Goal: Transaction & Acquisition: Purchase product/service

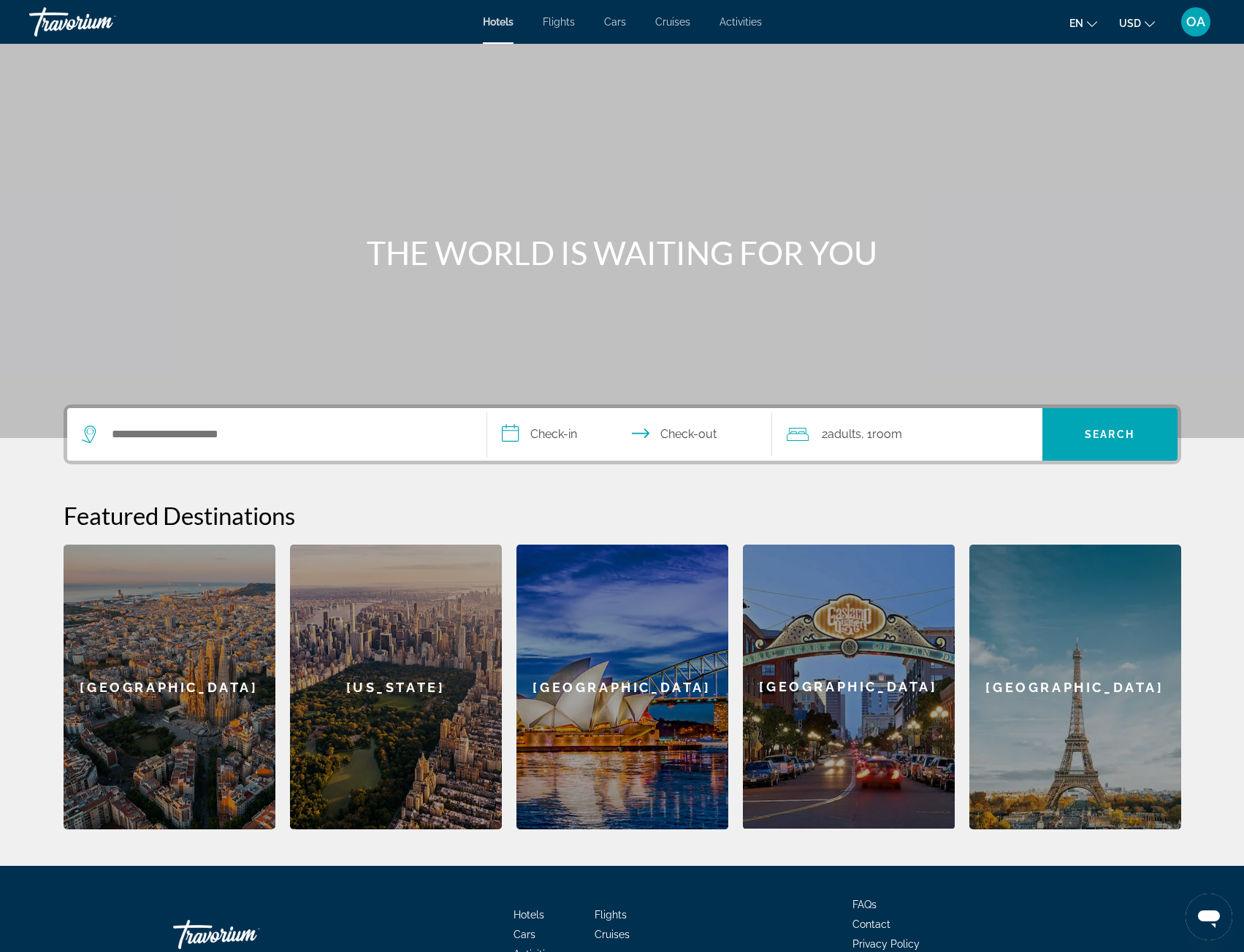
click at [565, 30] on div "Hotels Flights Cars Cruises Activities Hotels Flights Cars Cruises Activities e…" at bounding box center [622, 21] width 1244 height 38
click at [566, 23] on span "Flights" at bounding box center [559, 22] width 32 height 12
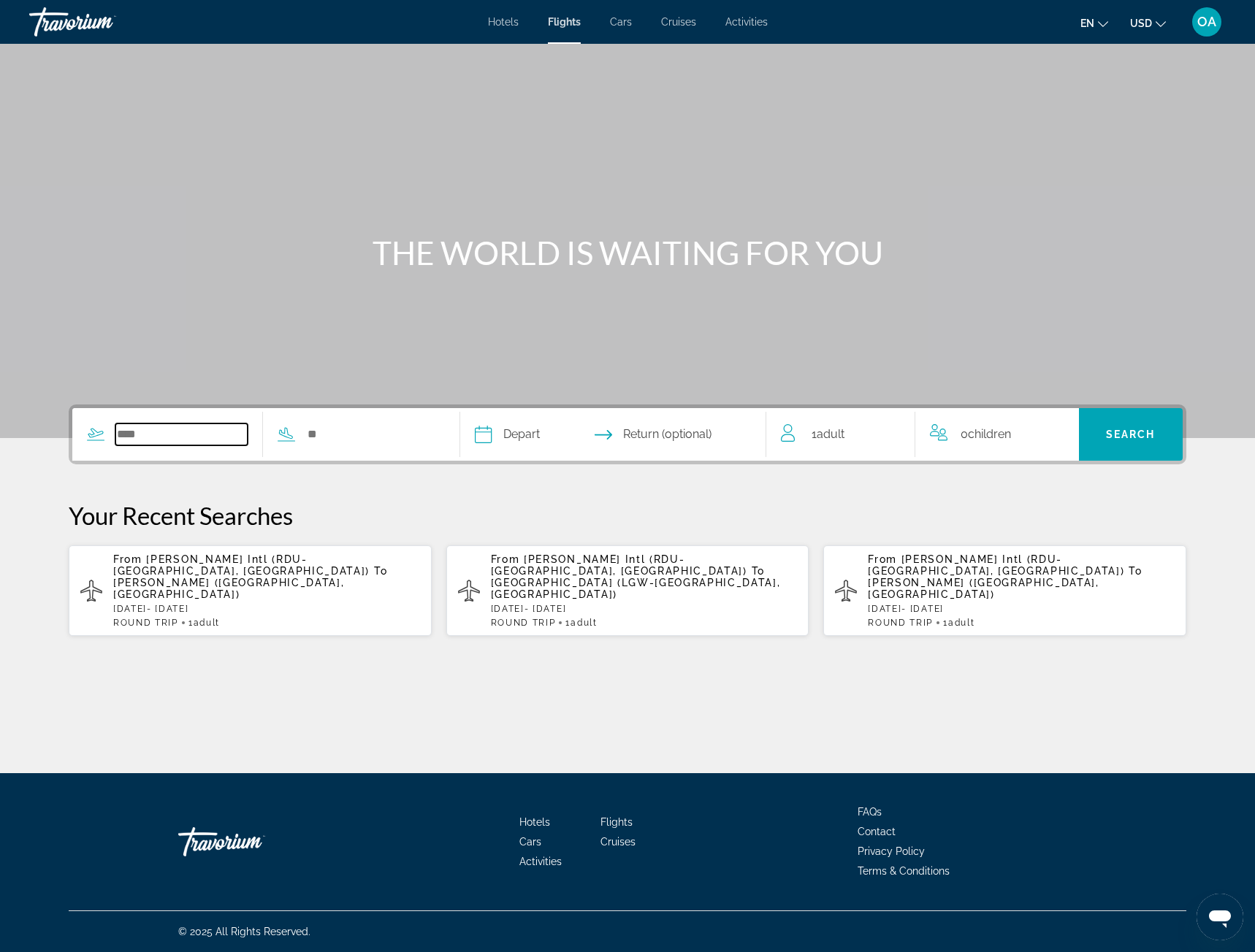
click at [203, 425] on input "Search widget" at bounding box center [181, 435] width 132 height 22
click at [1012, 558] on span "[PERSON_NAME] Intl (RDU-[GEOGRAPHIC_DATA], [GEOGRAPHIC_DATA])" at bounding box center [996, 565] width 256 height 24
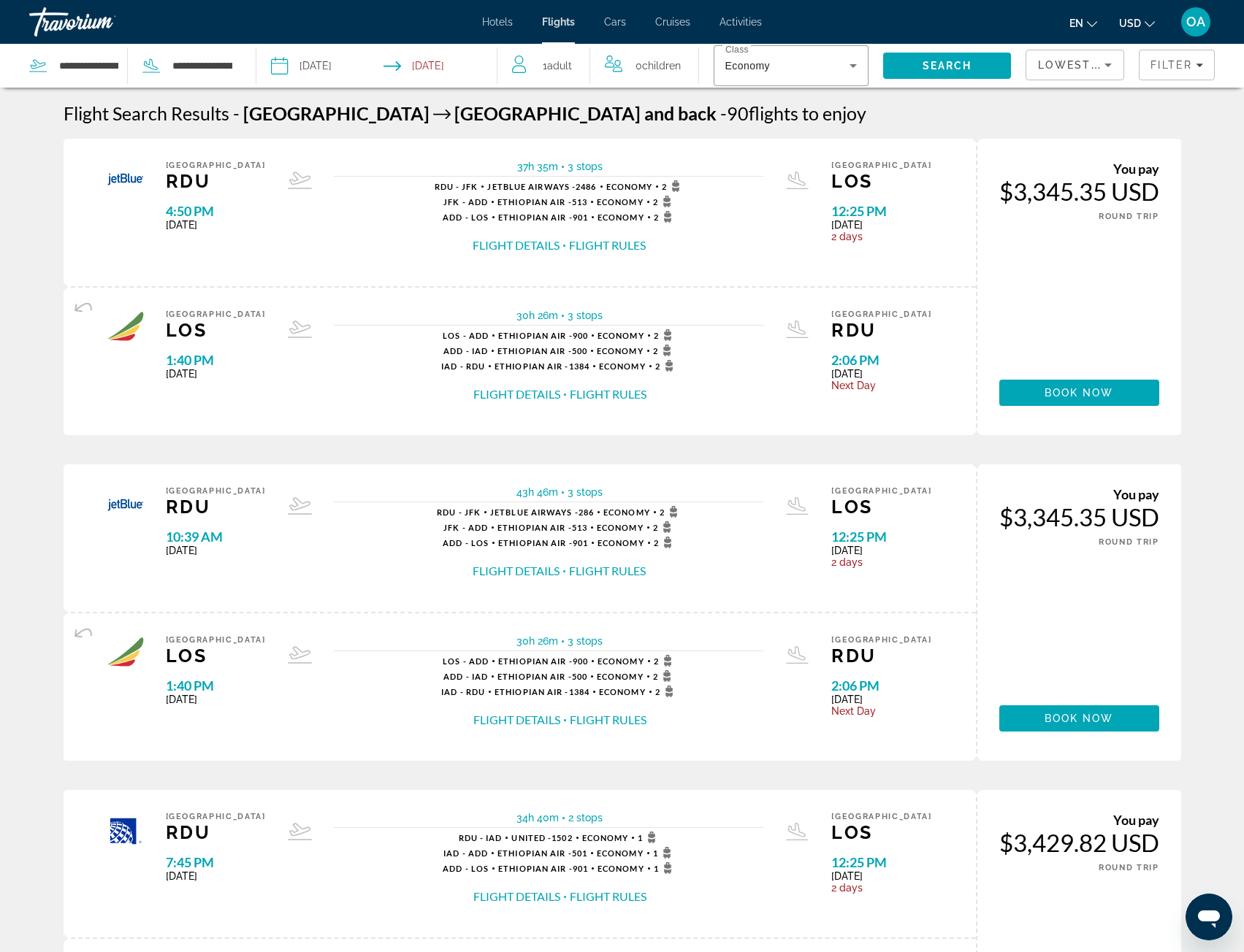
scroll to position [219, 0]
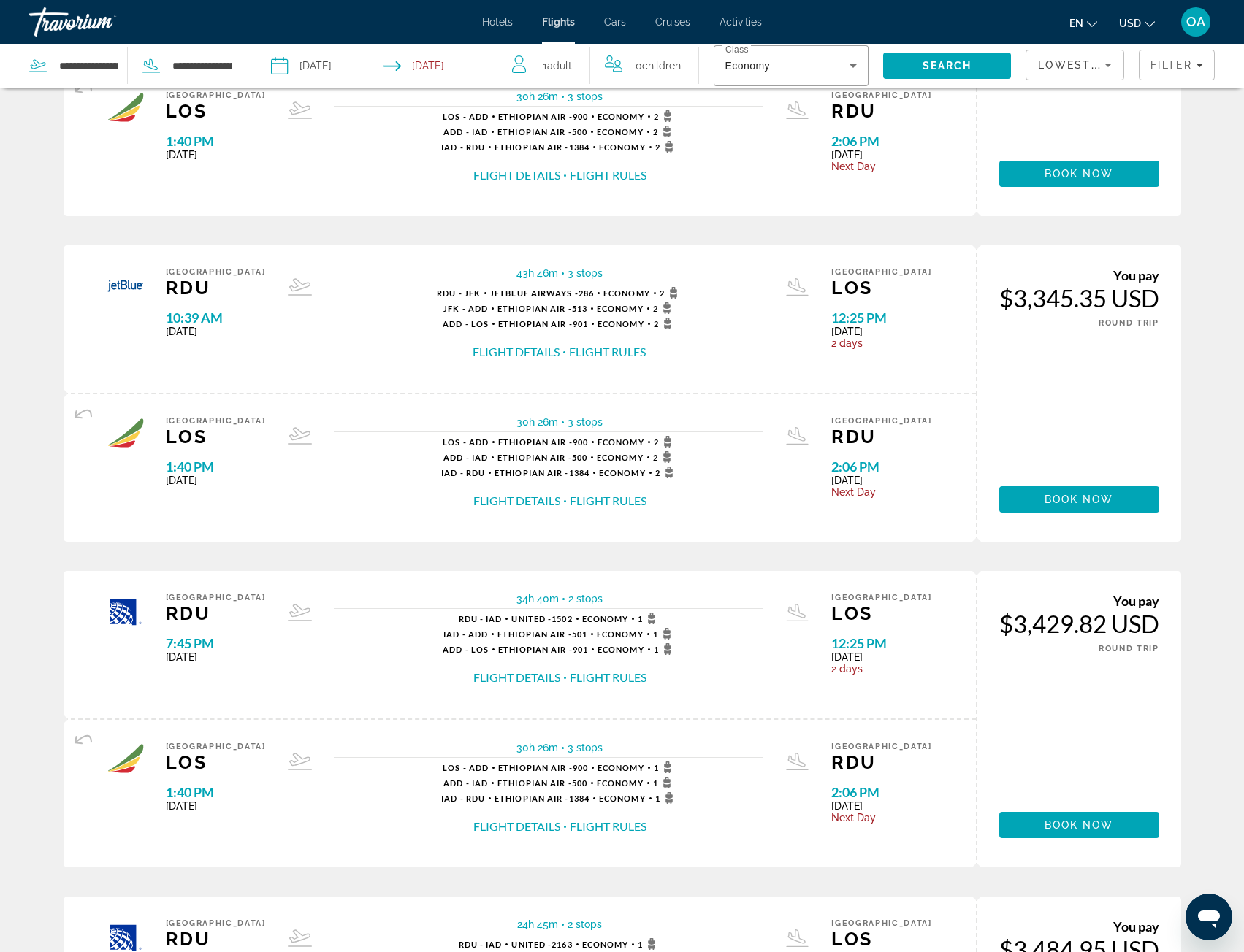
click at [625, 674] on button "Flight Rules" at bounding box center [608, 677] width 76 height 16
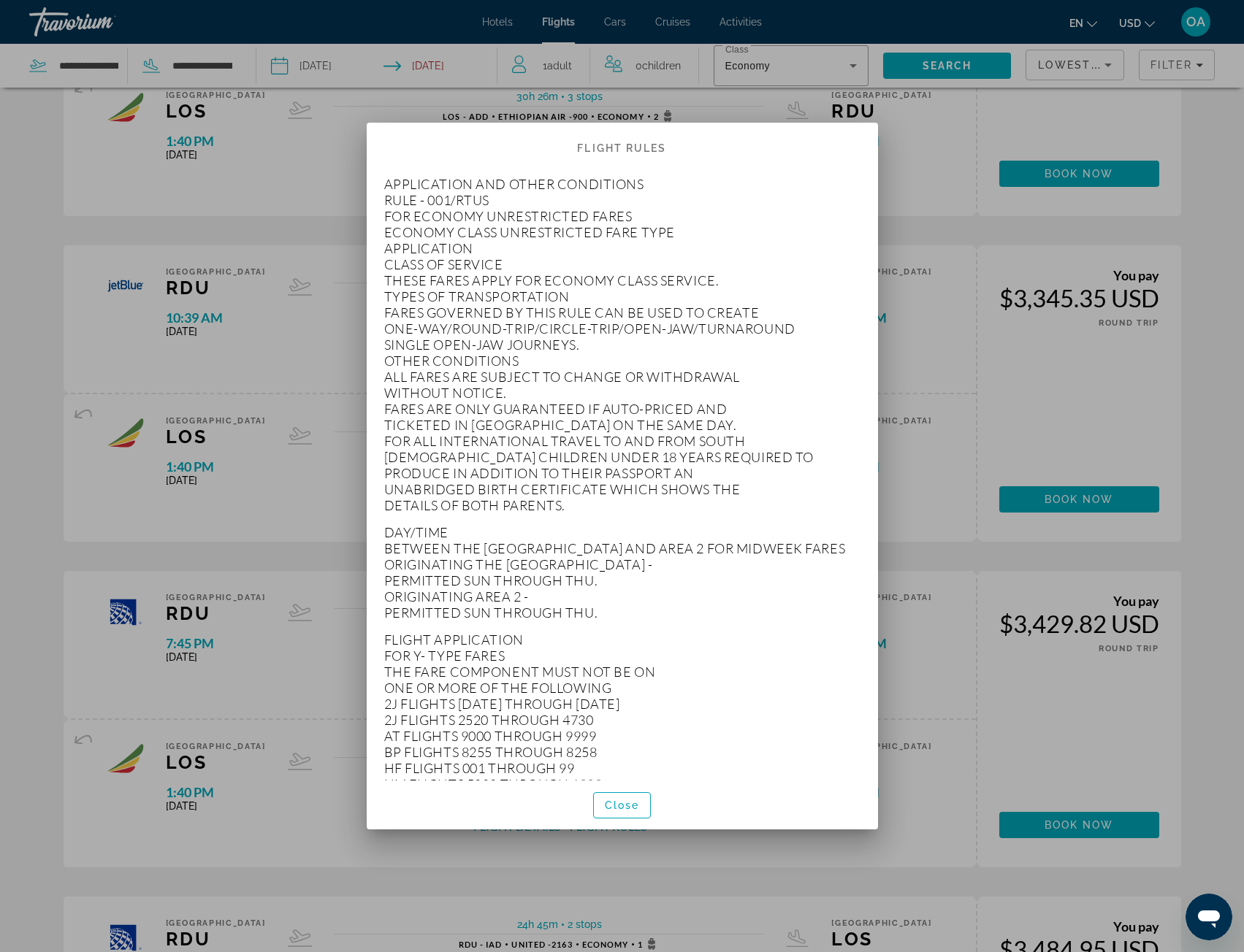
scroll to position [0, 0]
click at [605, 800] on span "Close" at bounding box center [622, 805] width 35 height 12
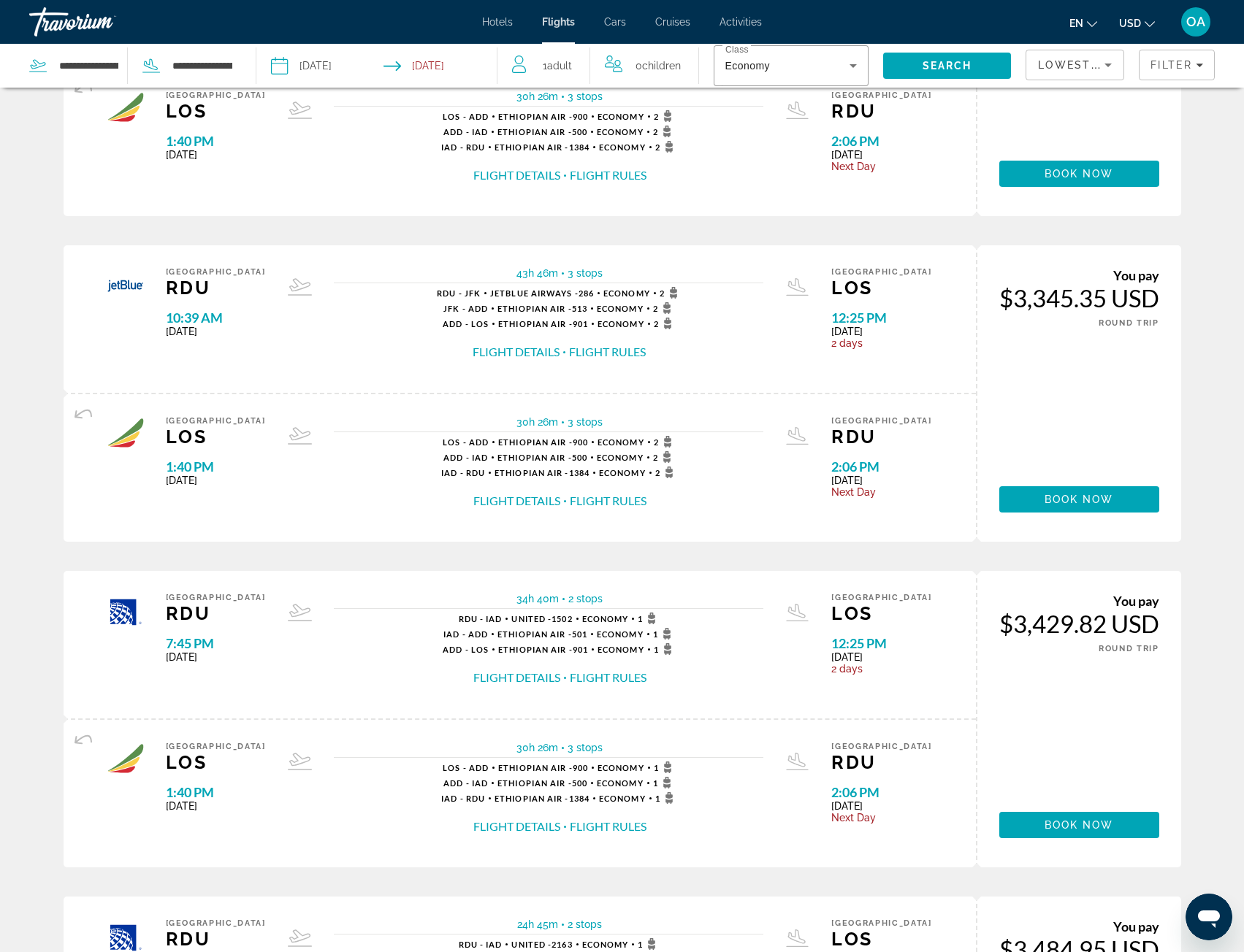
scroll to position [219, 0]
click at [528, 682] on button "Flight Details" at bounding box center [516, 677] width 87 height 16
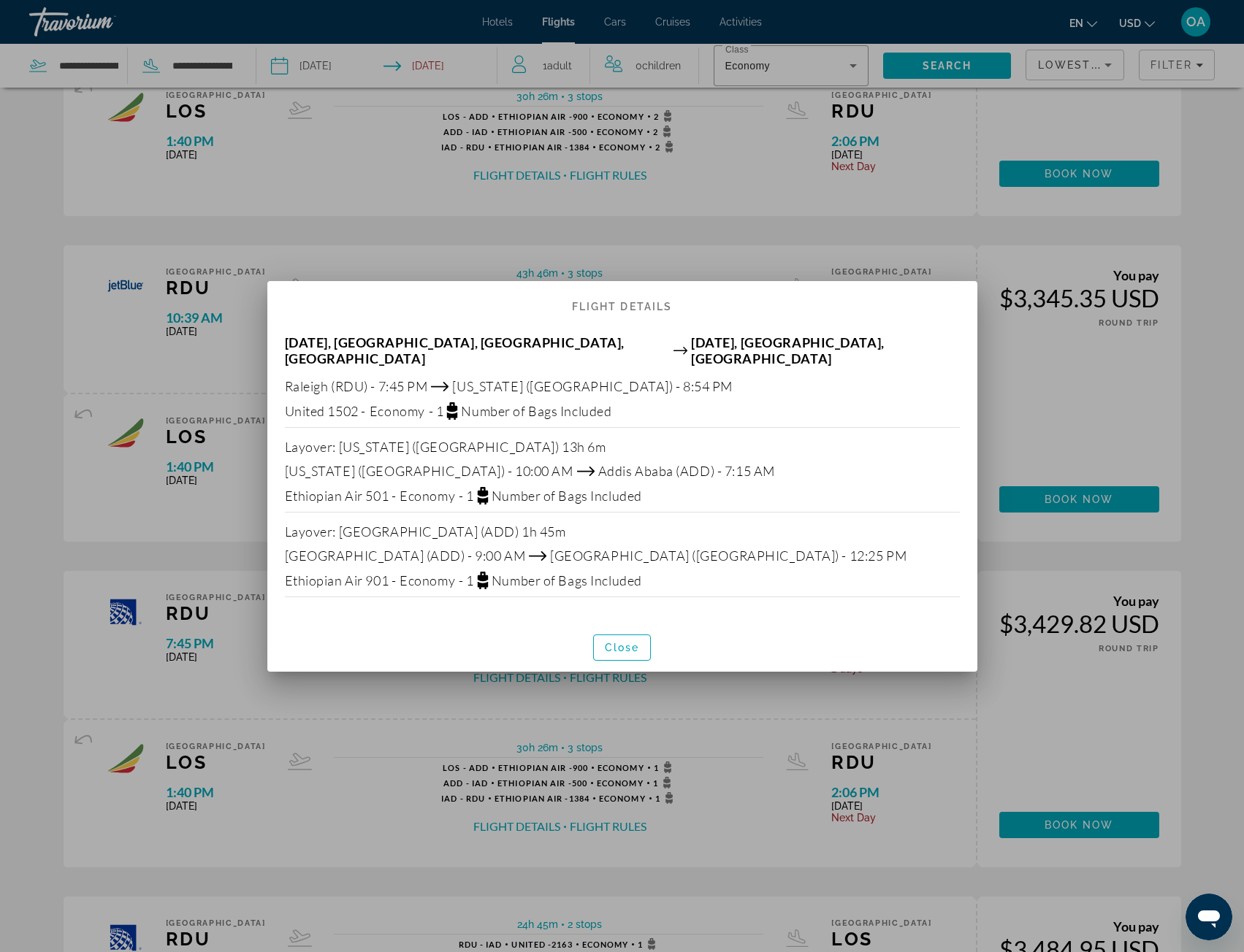
click at [1188, 417] on div at bounding box center [622, 476] width 1244 height 952
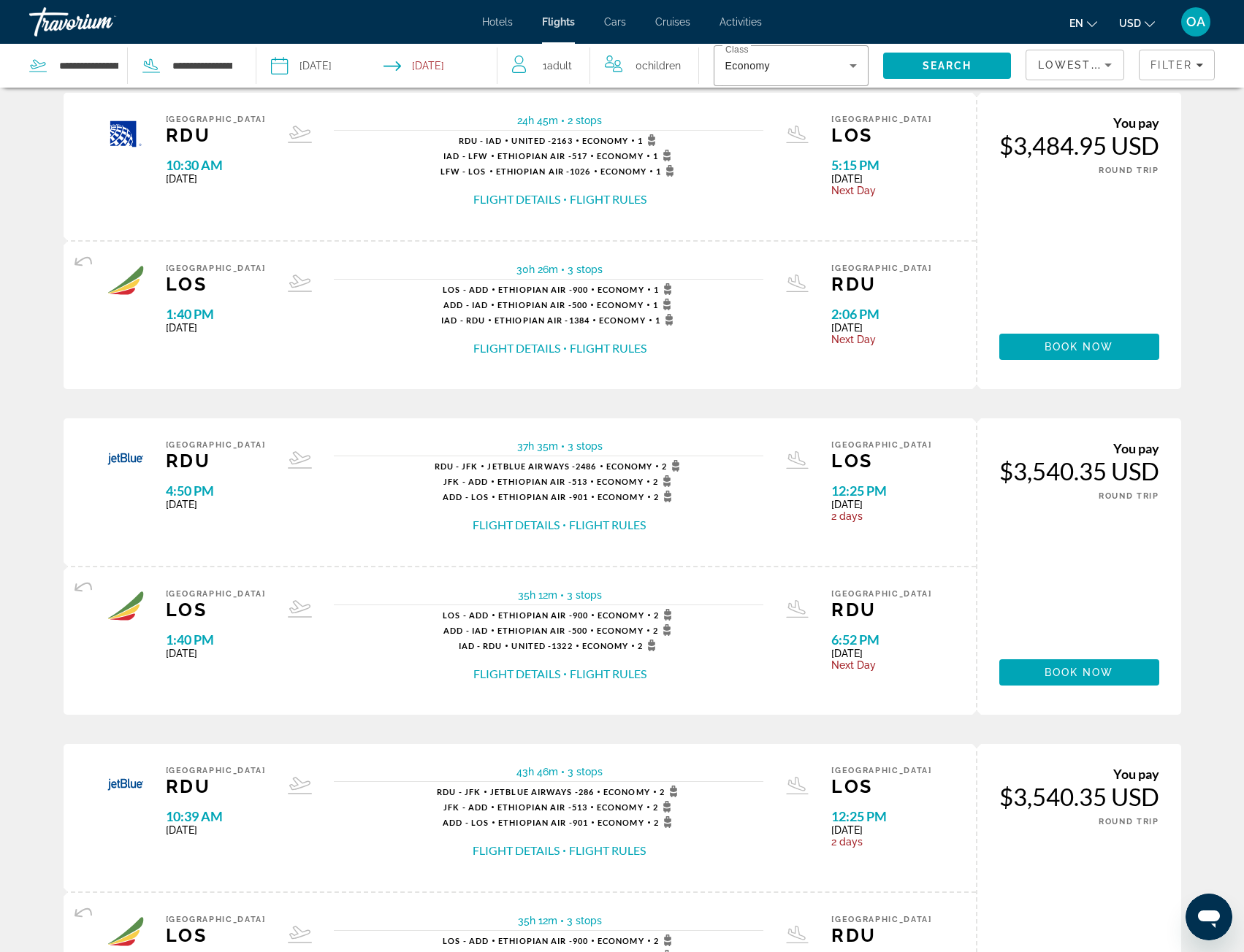
scroll to position [657, 0]
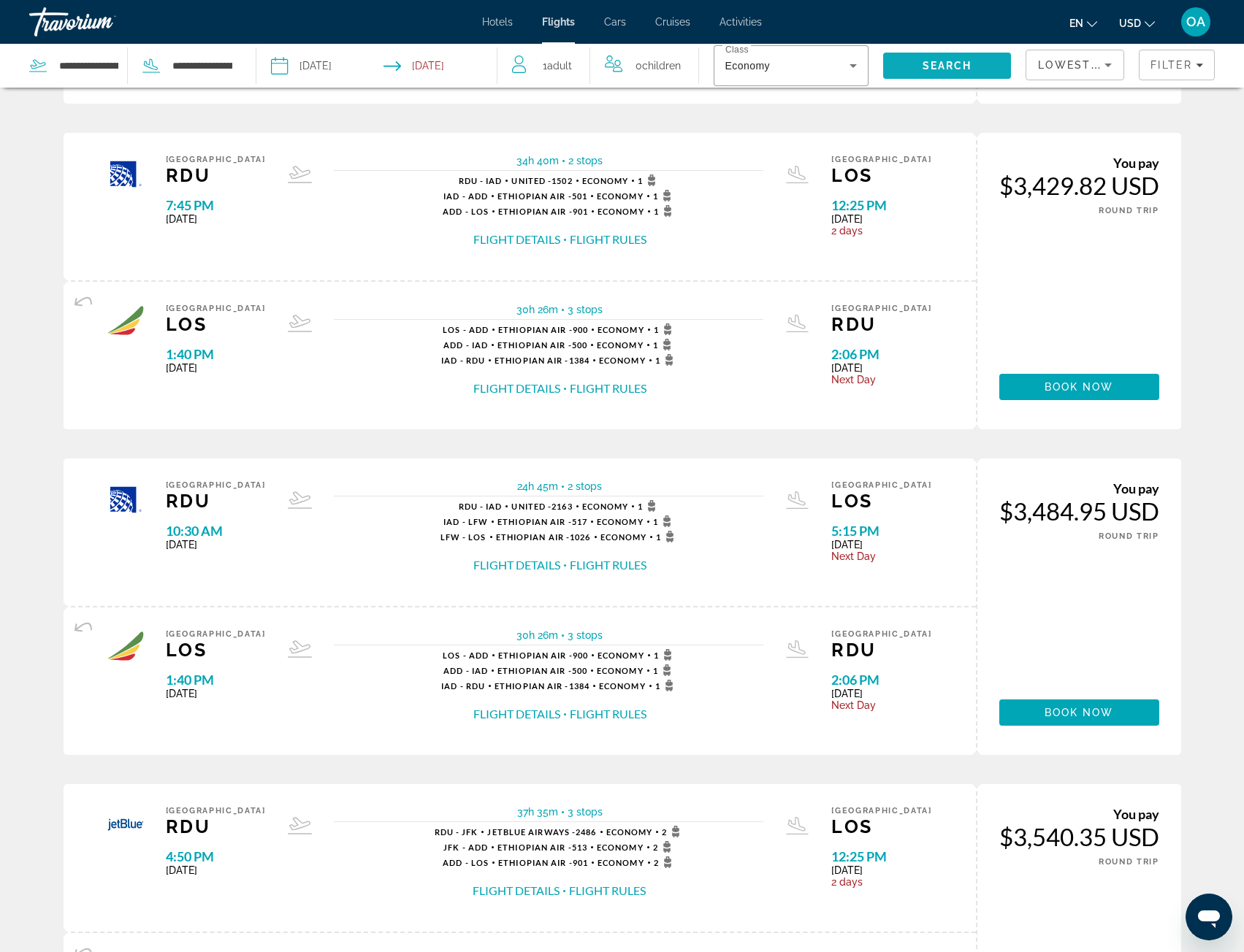
click at [955, 67] on span "Search" at bounding box center [947, 66] width 50 height 12
click at [345, 65] on input "Depart date: Dec 15, 2025" at bounding box center [326, 68] width 119 height 48
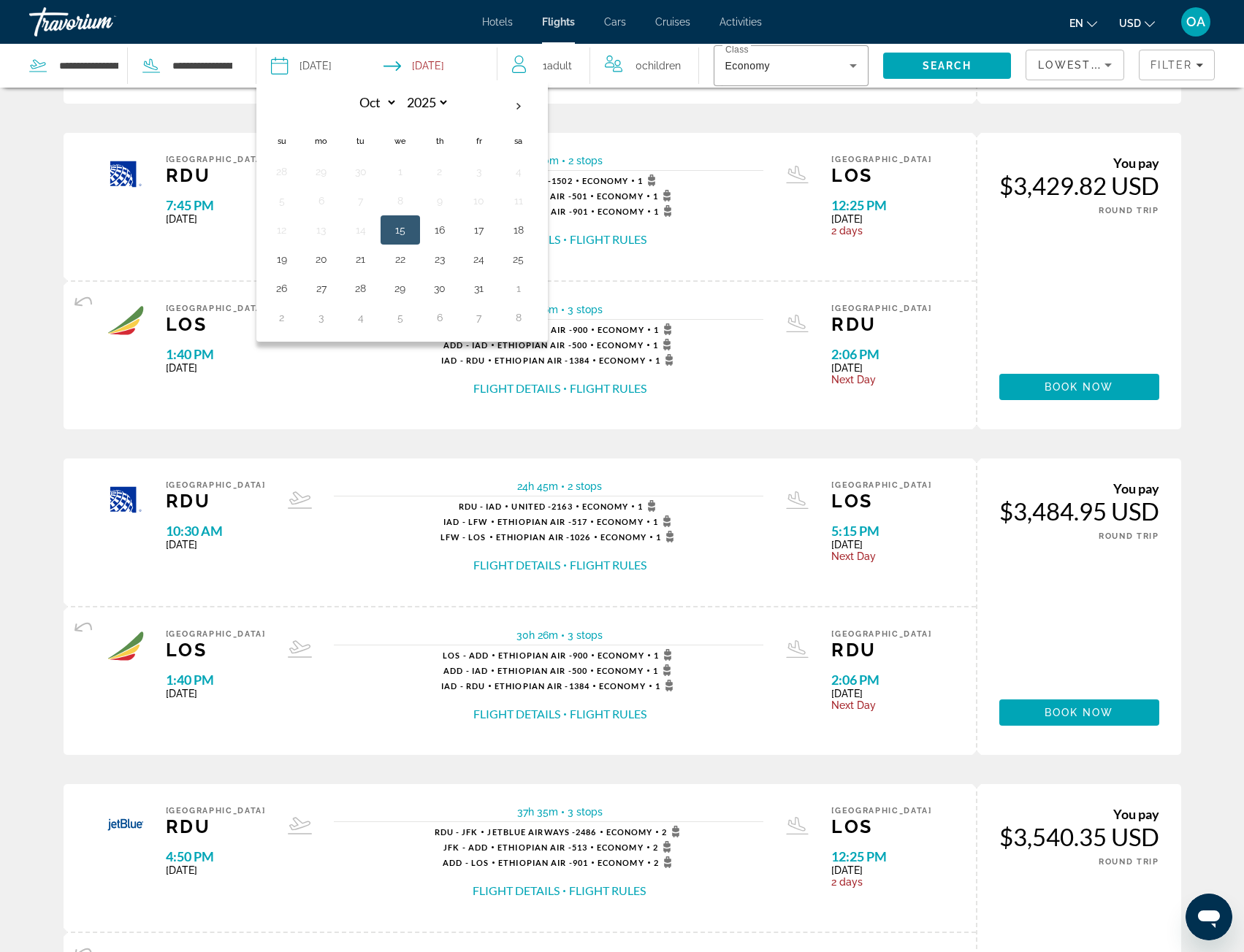
click at [1115, 108] on div "Raleigh RDU 4:50 PM [DATE] 37h 35m 3 stops 3 stops RDU - JFK JetBlue Airways - …" at bounding box center [622, 458] width 1118 height 1954
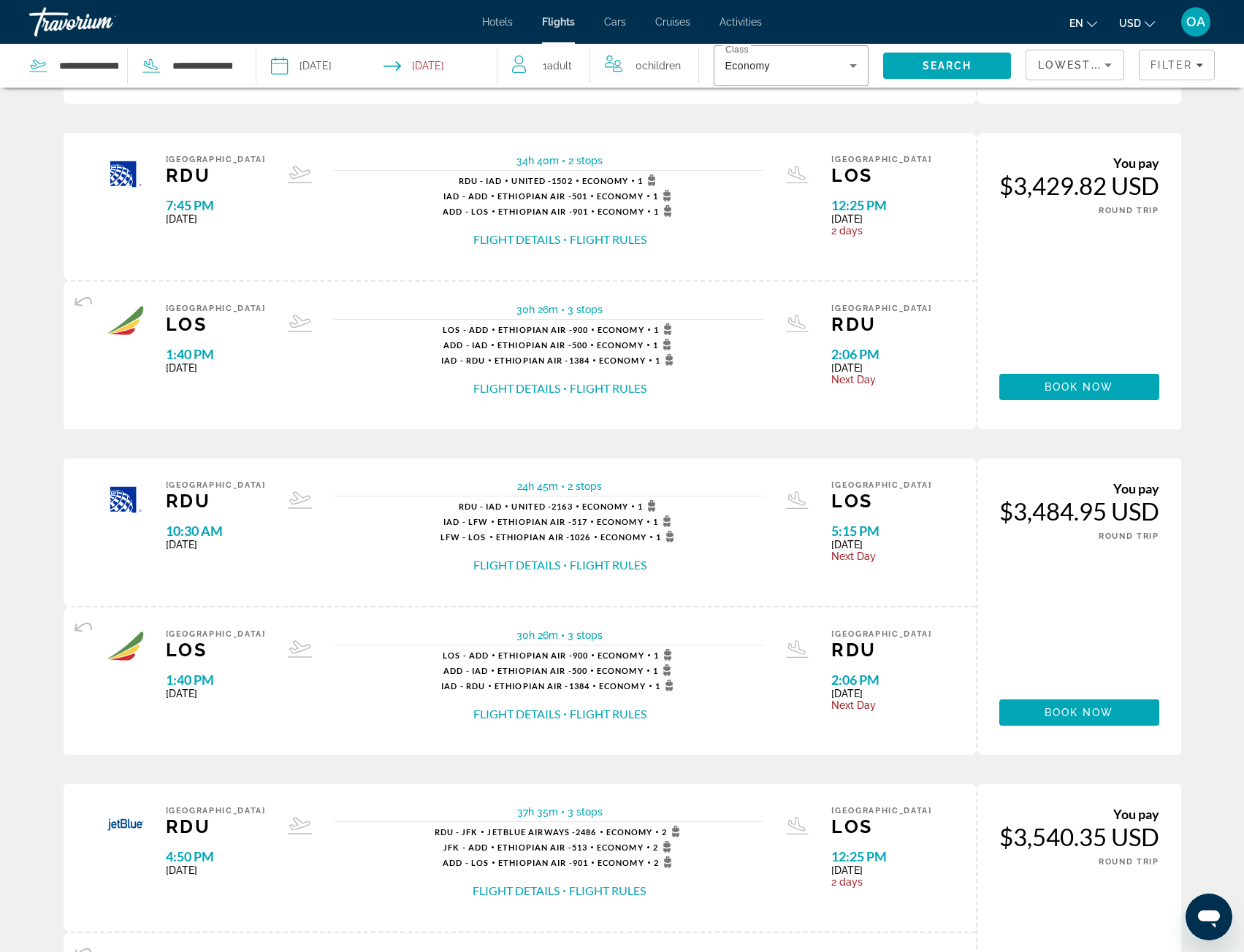
click at [1062, 59] on span "Lowest Price" at bounding box center [1085, 65] width 93 height 12
click at [1146, 59] on div at bounding box center [622, 476] width 1244 height 952
click at [1146, 59] on span "Filters" at bounding box center [1177, 64] width 75 height 35
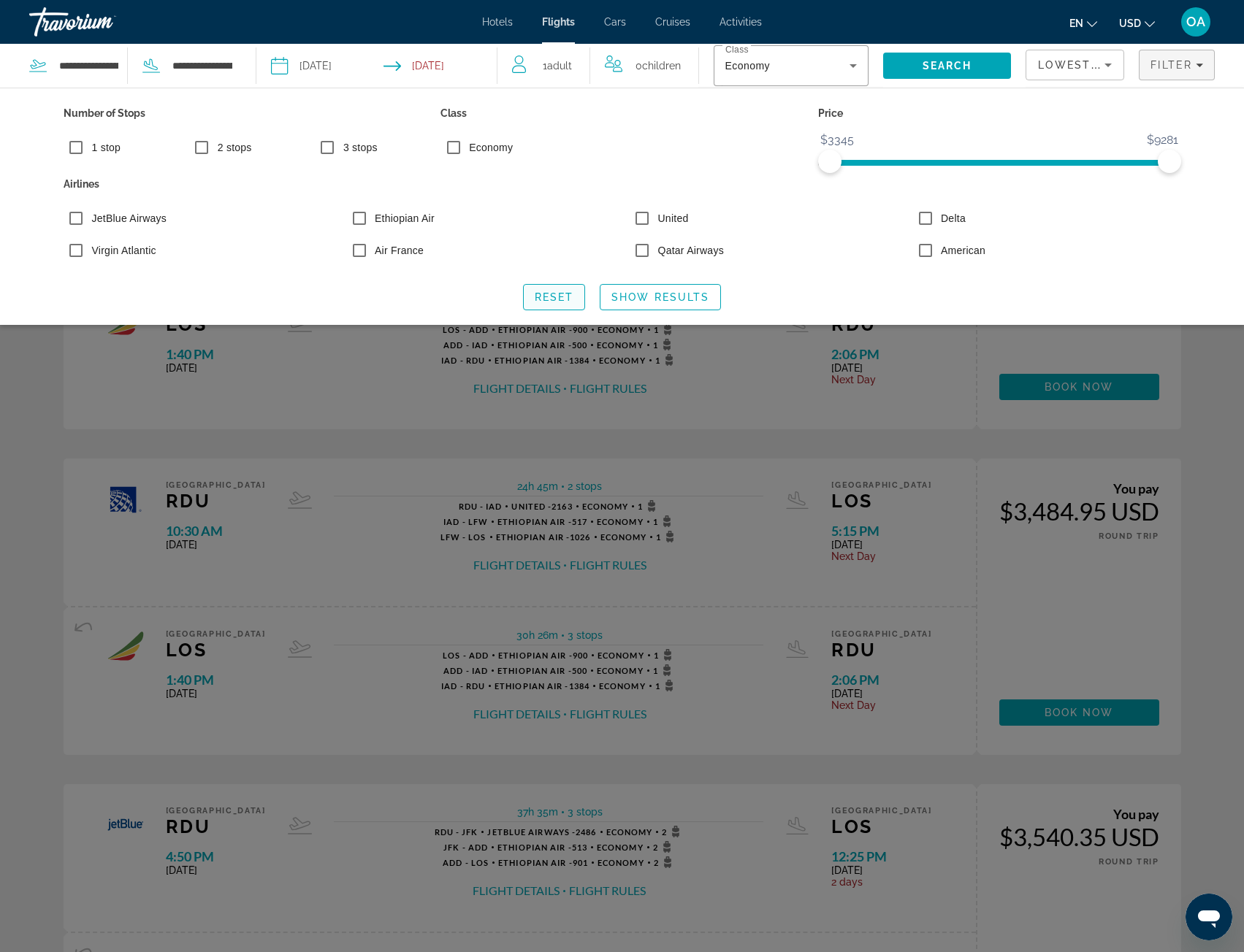
click at [530, 298] on span "Search widget" at bounding box center [555, 297] width 61 height 35
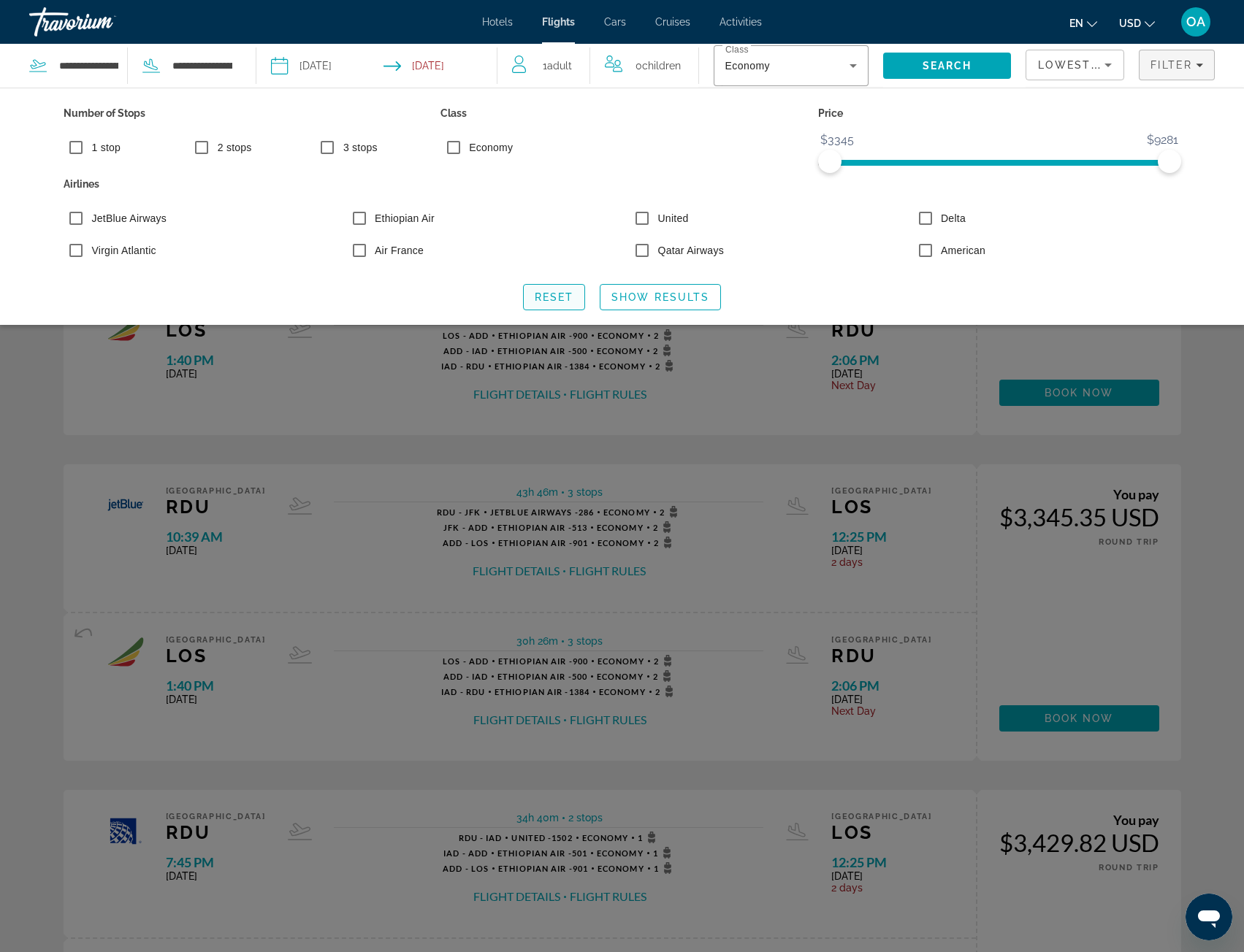
click at [535, 292] on span "Reset" at bounding box center [555, 298] width 40 height 12
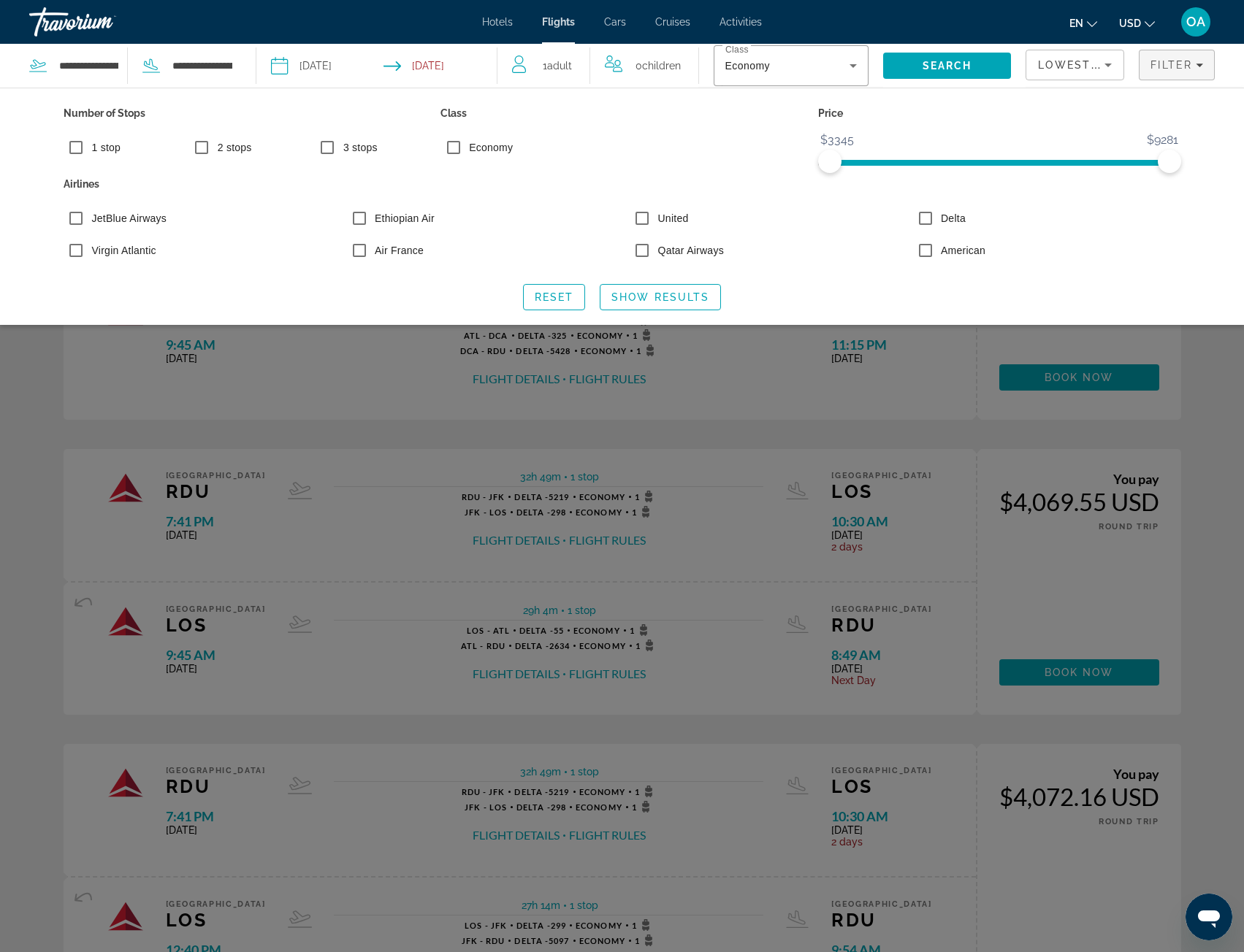
click at [1209, 384] on div "Search widget" at bounding box center [622, 582] width 1244 height 740
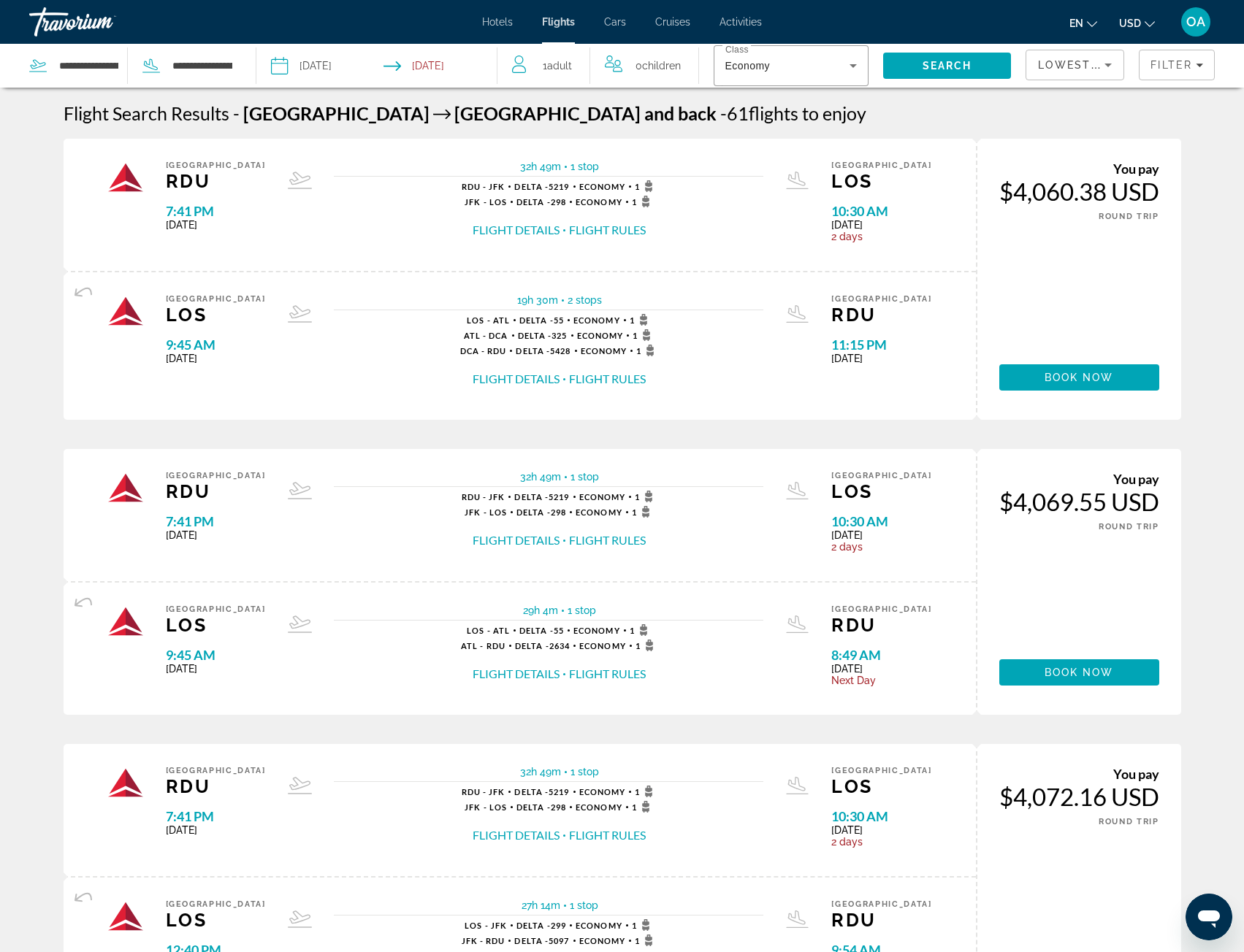
click at [616, 20] on span "Cars" at bounding box center [615, 22] width 22 height 12
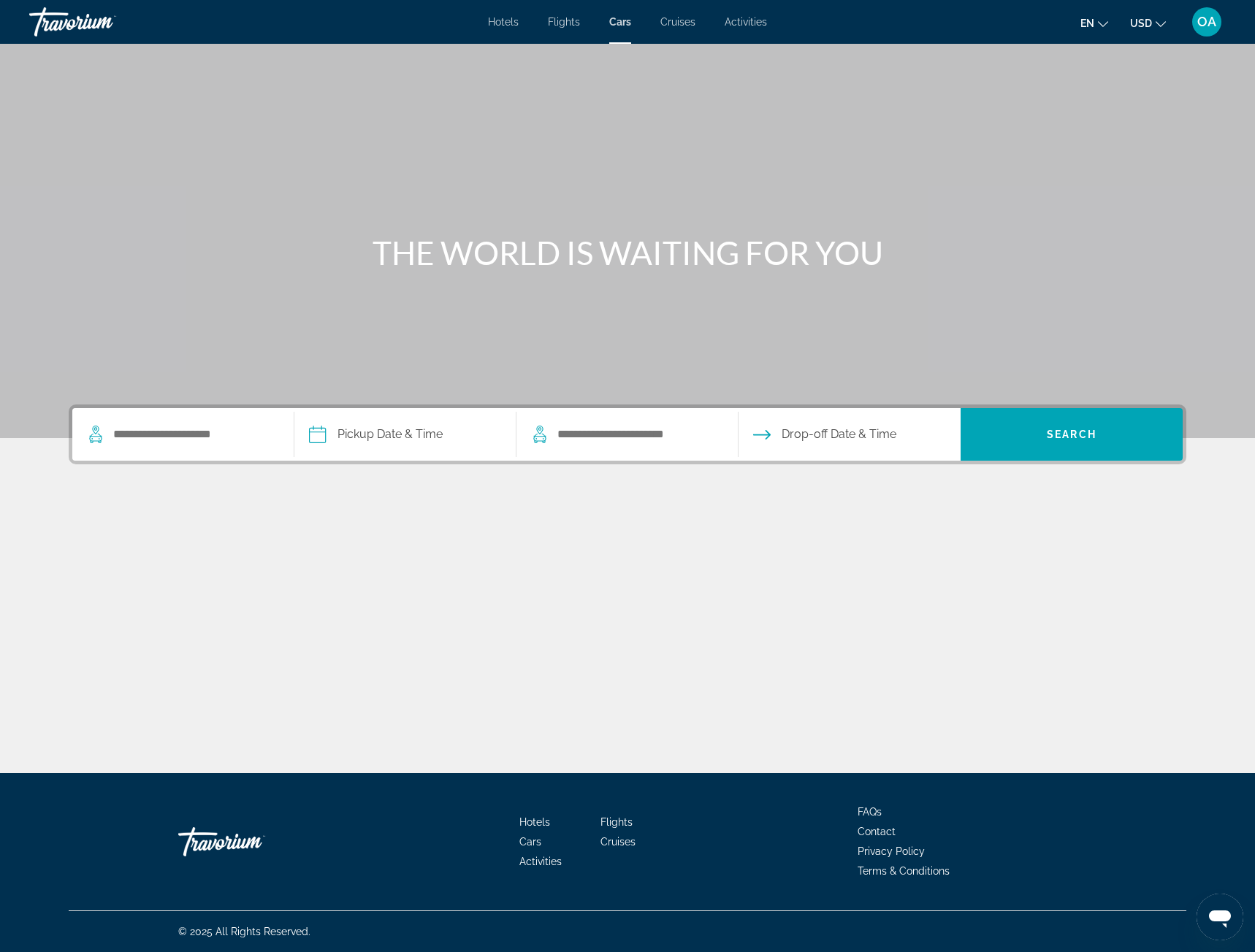
click at [572, 27] on span "Flights" at bounding box center [564, 22] width 32 height 12
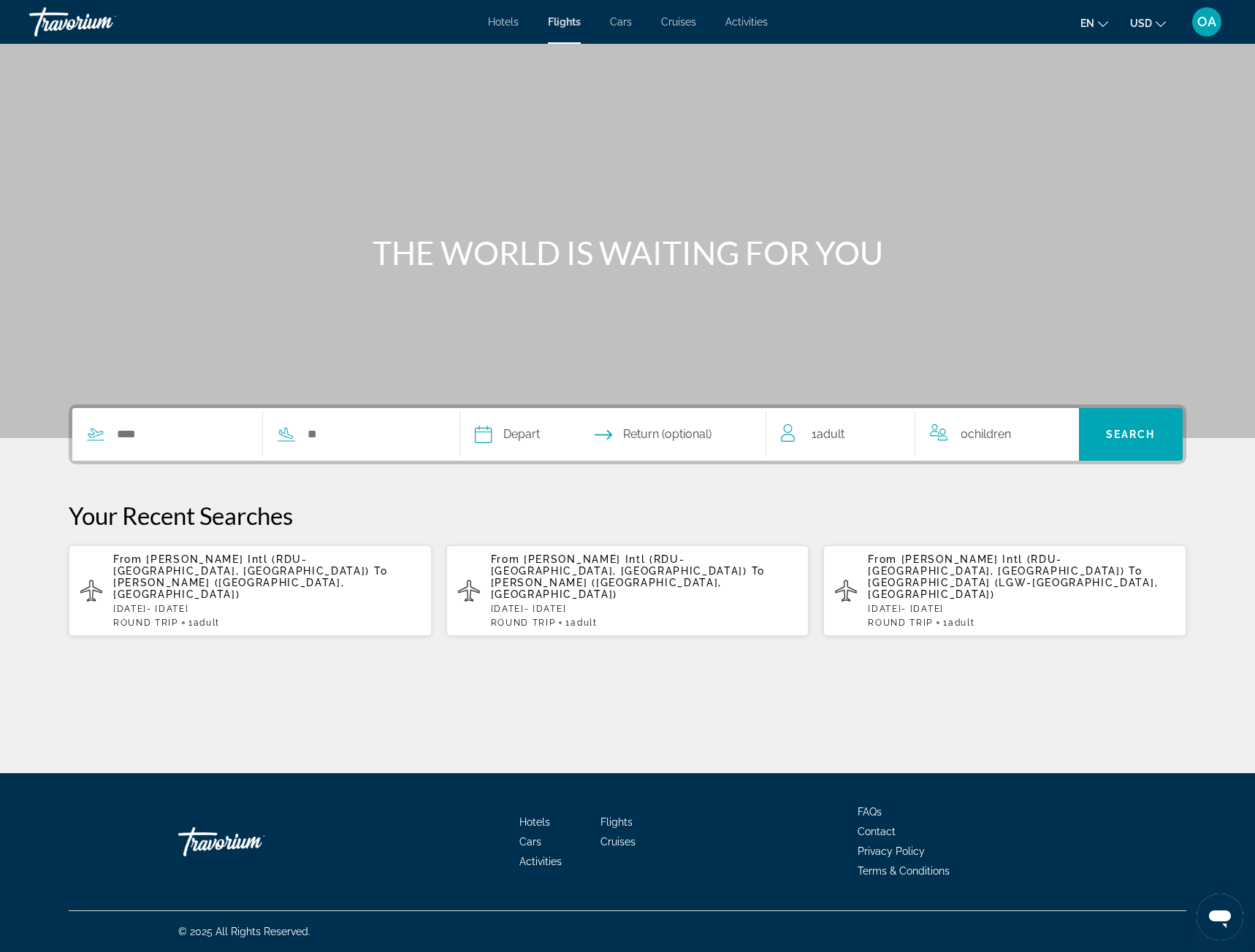
click at [349, 618] on div "ROUND TRIP 1 Adult Adults" at bounding box center [267, 623] width 307 height 10
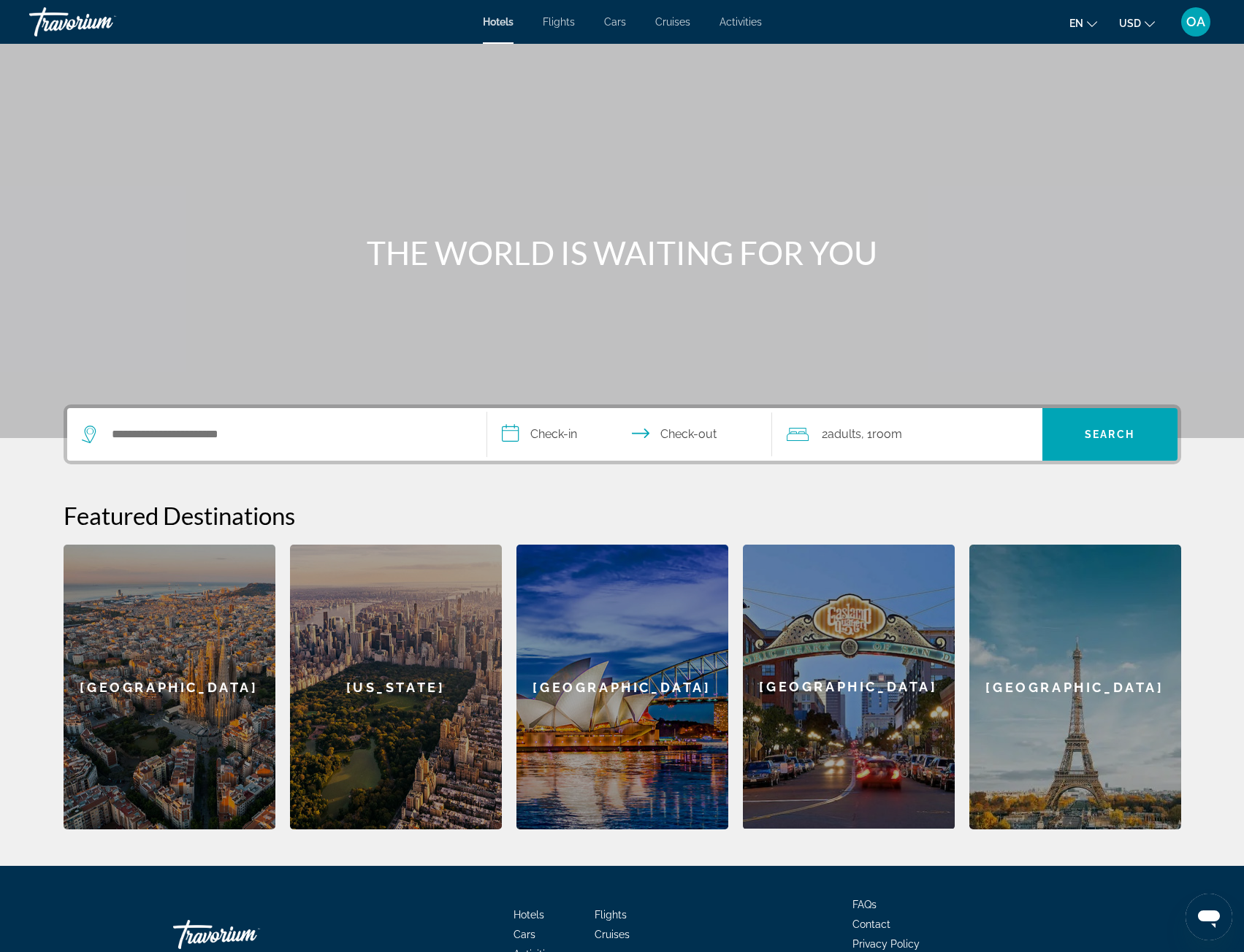
click at [560, 25] on span "Flights" at bounding box center [559, 22] width 32 height 12
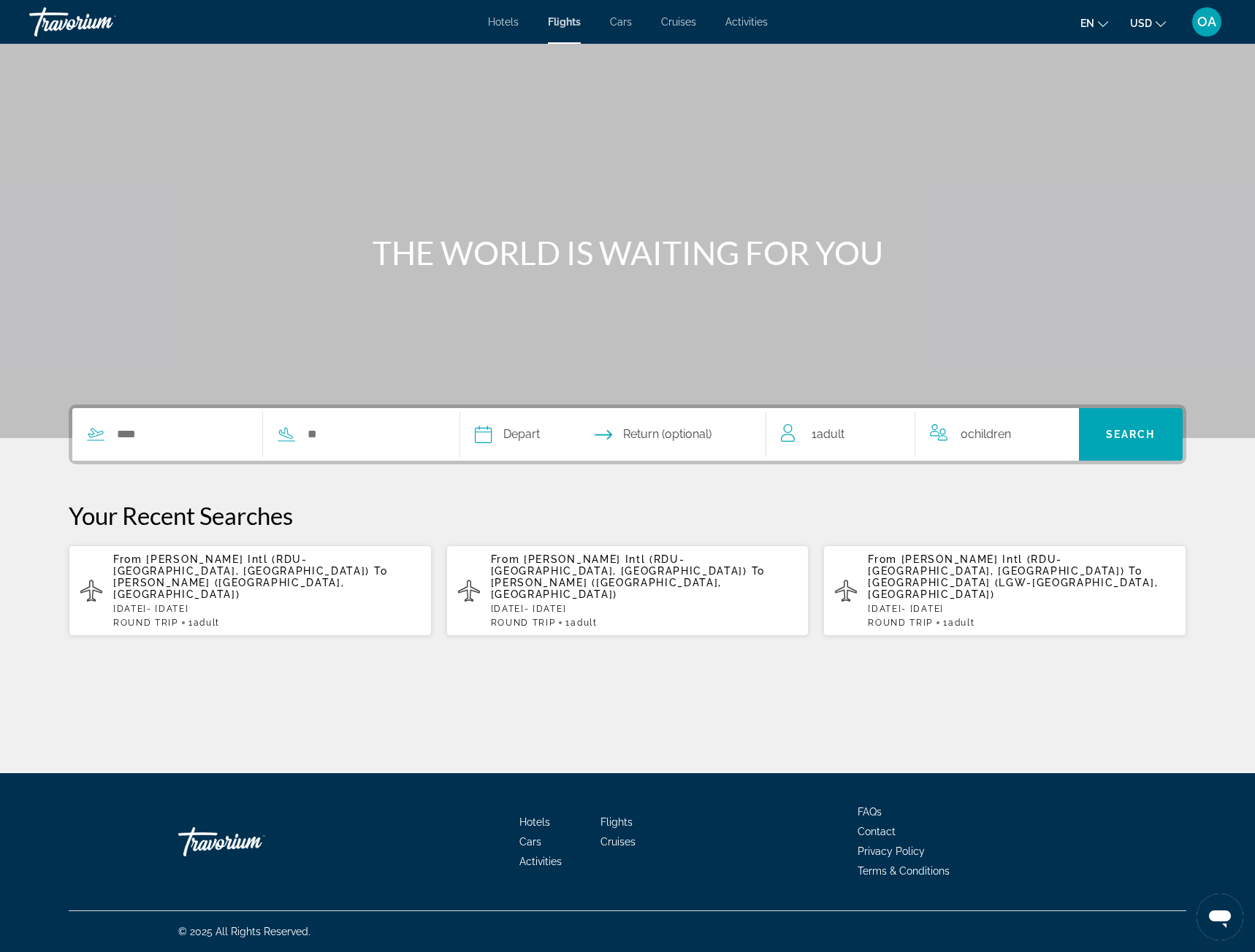
click at [661, 577] on span "[PERSON_NAME] ([GEOGRAPHIC_DATA], [GEOGRAPHIC_DATA])" at bounding box center [606, 589] width 231 height 24
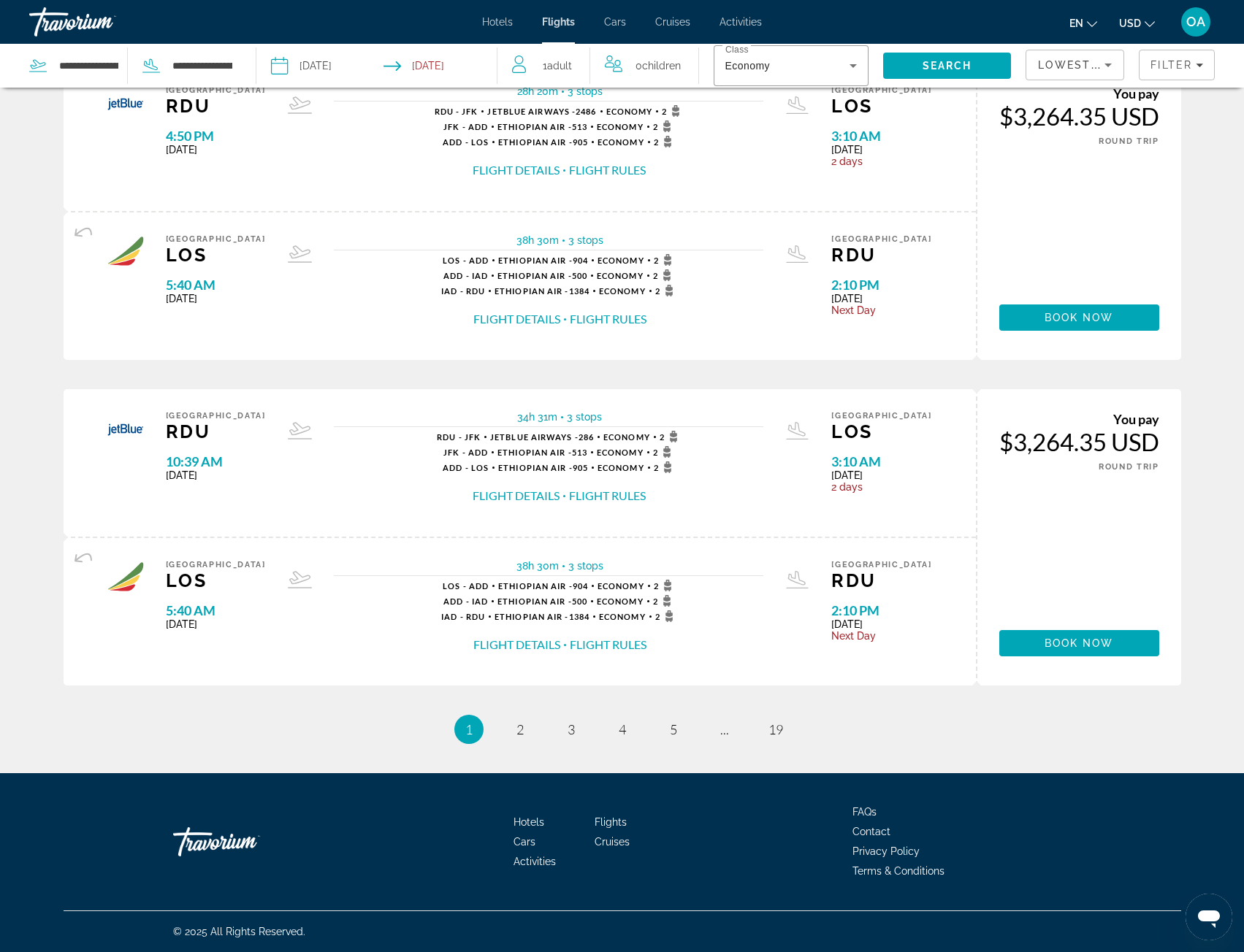
scroll to position [721, 0]
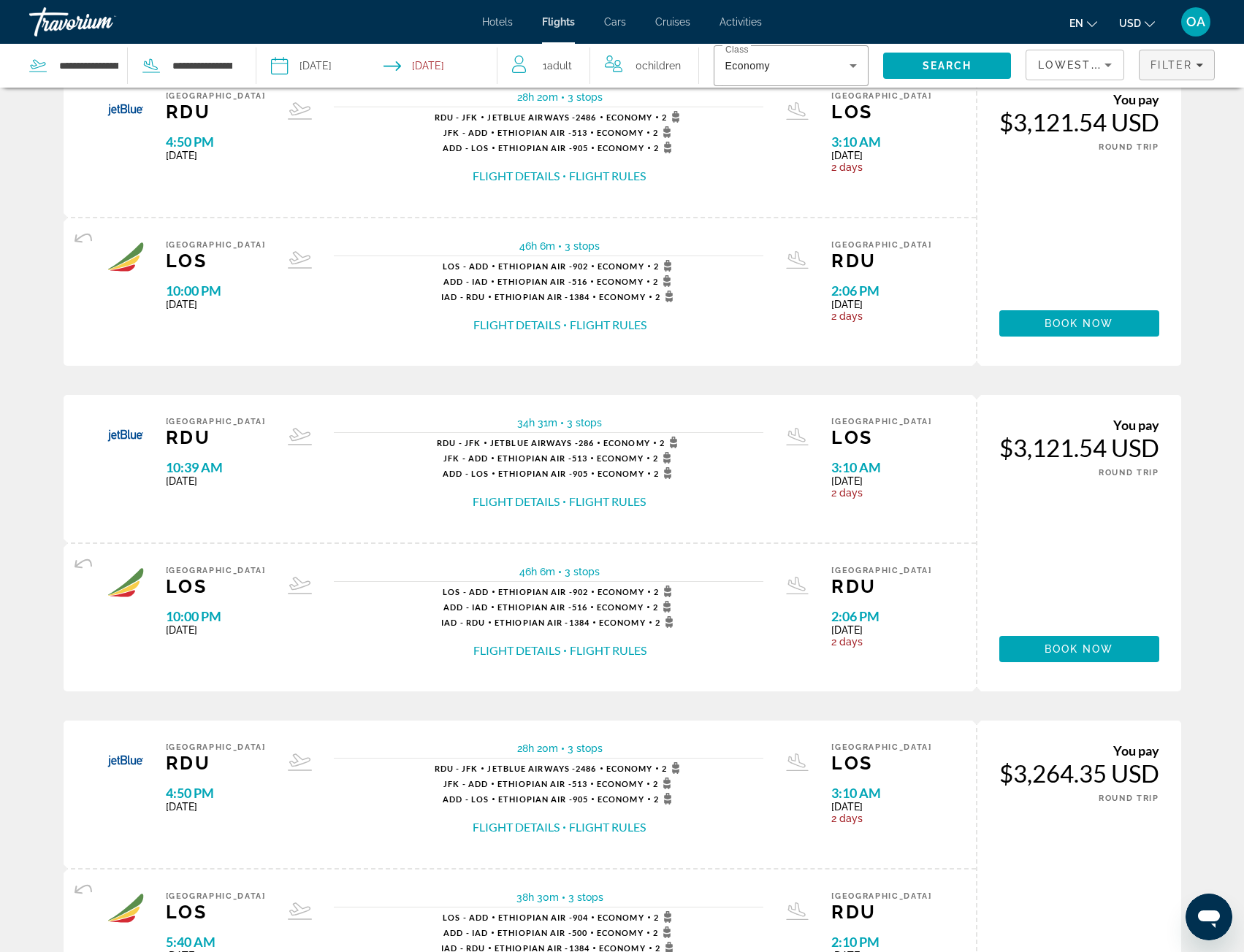
click at [1157, 75] on span "Filters" at bounding box center [1177, 64] width 75 height 35
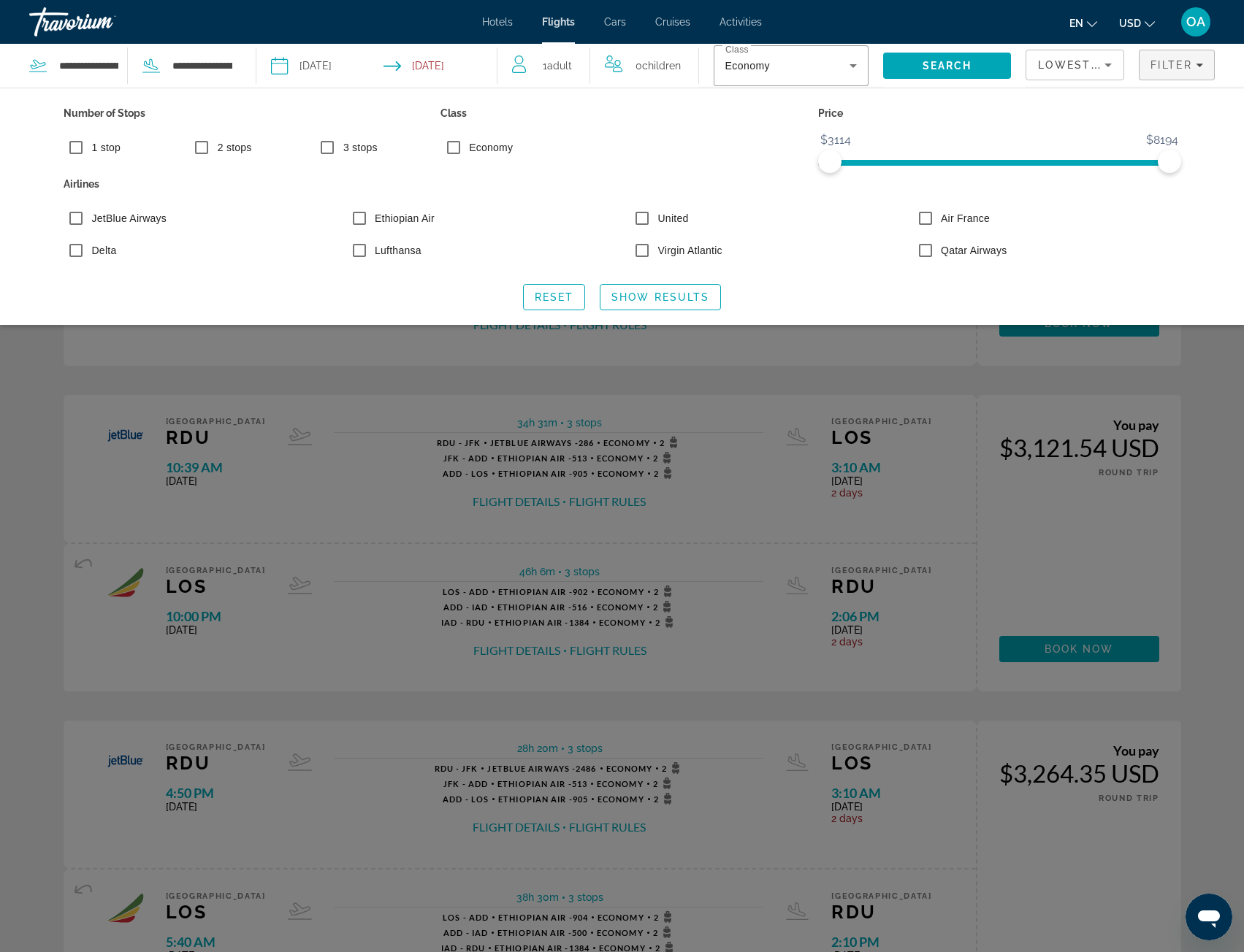
click at [395, 247] on label "Lufthansa" at bounding box center [396, 250] width 50 height 14
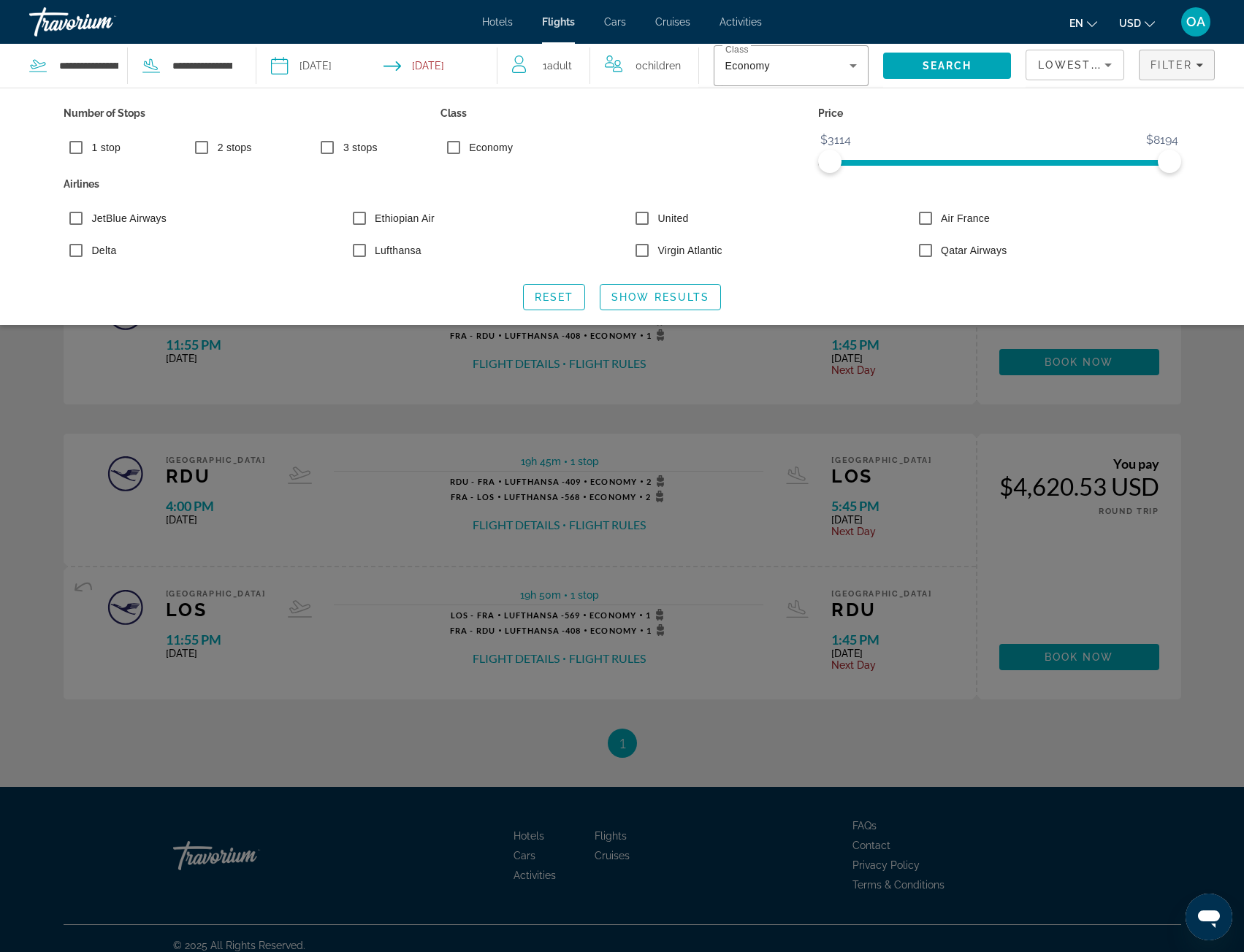
click at [415, 215] on label "Ethiopian Air" at bounding box center [403, 218] width 63 height 14
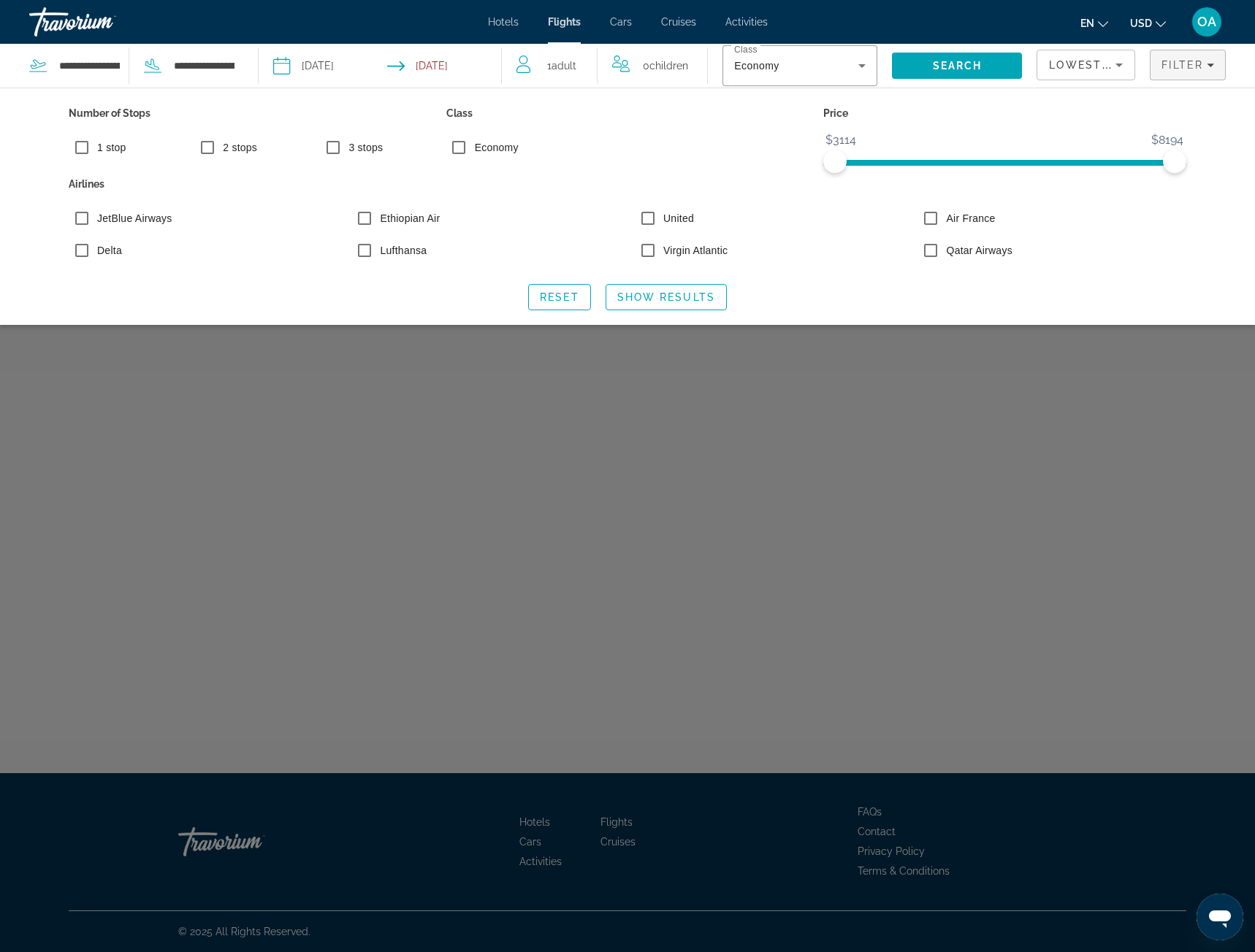
click at [678, 214] on label "United" at bounding box center [678, 218] width 34 height 14
click at [680, 247] on label "Virgin Atlantic" at bounding box center [694, 250] width 67 height 14
click at [967, 214] on label "Air France" at bounding box center [969, 218] width 52 height 14
click at [664, 298] on span "Show Results" at bounding box center [666, 298] width 98 height 12
